Goal: Use online tool/utility: Utilize a website feature to perform a specific function

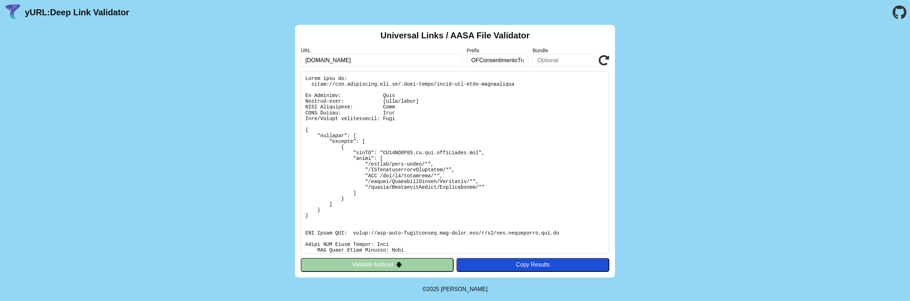
click at [407, 262] on button "Validate Android" at bounding box center [377, 265] width 153 height 14
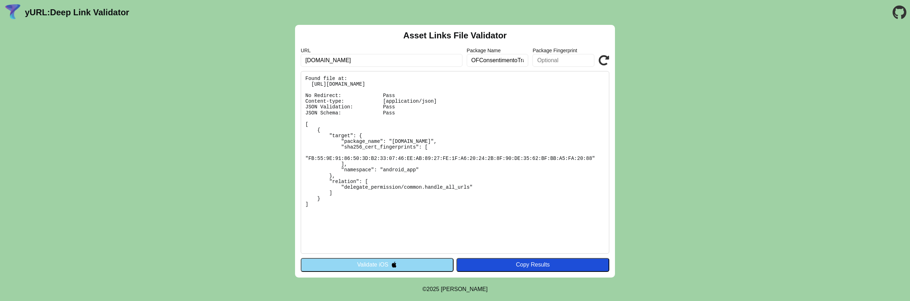
click at [499, 62] on input "OFConsentimentoTransacao" at bounding box center [498, 60] width 62 height 13
click at [420, 268] on button "Validate iOS" at bounding box center [377, 265] width 153 height 14
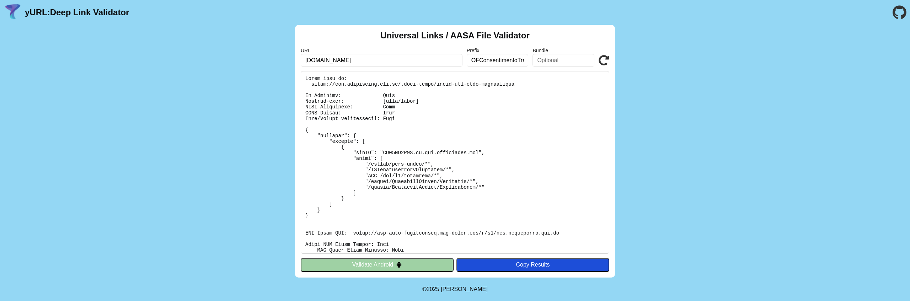
click at [605, 57] on icon at bounding box center [604, 60] width 11 height 11
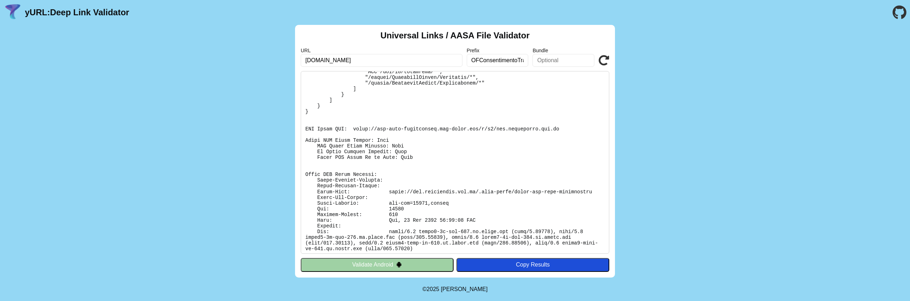
scroll to position [107, 0]
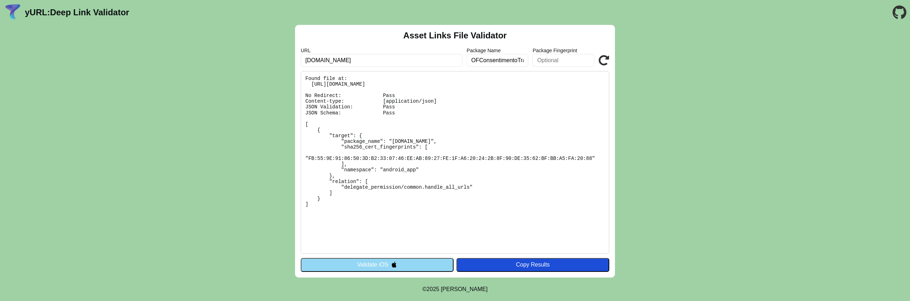
click at [607, 60] on icon at bounding box center [604, 60] width 11 height 11
click at [381, 56] on input "[DOMAIN_NAME]" at bounding box center [382, 60] width 162 height 13
